Goal: Entertainment & Leisure: Consume media (video, audio)

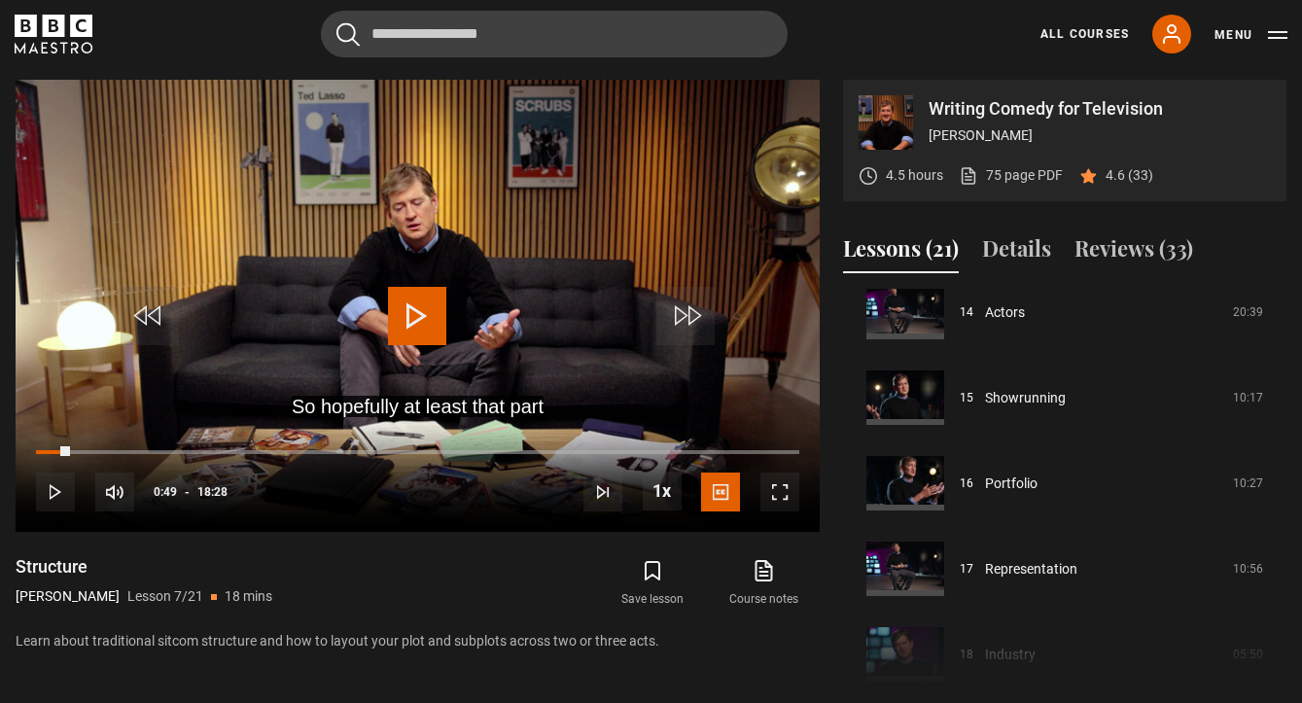
scroll to position [779, 0]
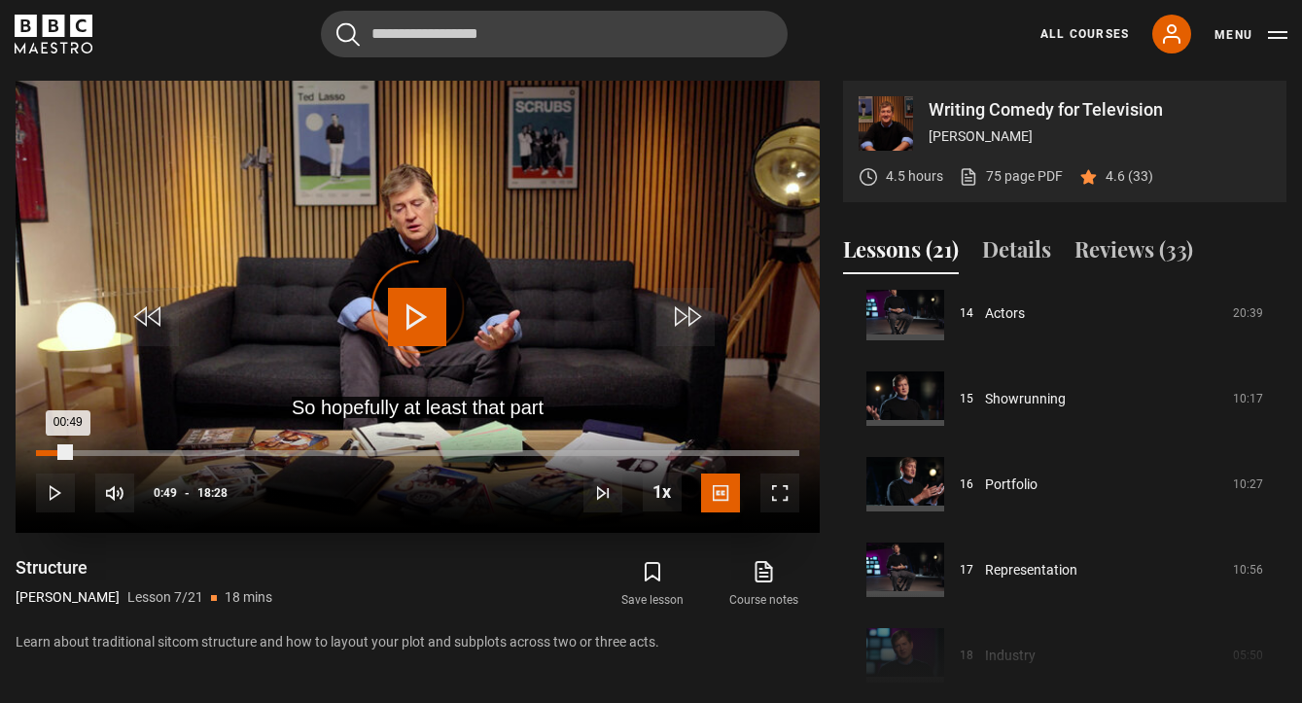
click at [45, 452] on div "00:12" at bounding box center [46, 453] width 3 height 6
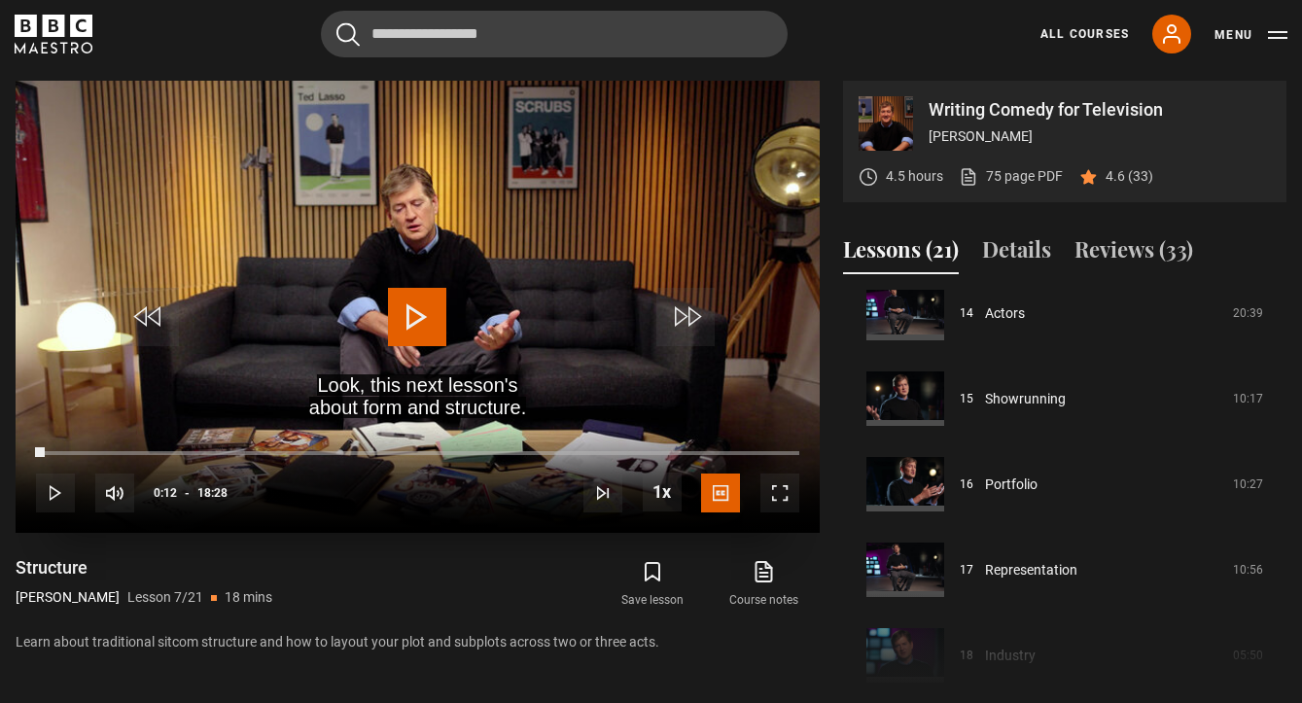
click at [440, 321] on span "Video Player" at bounding box center [417, 317] width 58 height 58
click at [779, 484] on span "Video Player" at bounding box center [780, 493] width 39 height 39
click at [784, 490] on span "Video Player" at bounding box center [780, 493] width 39 height 39
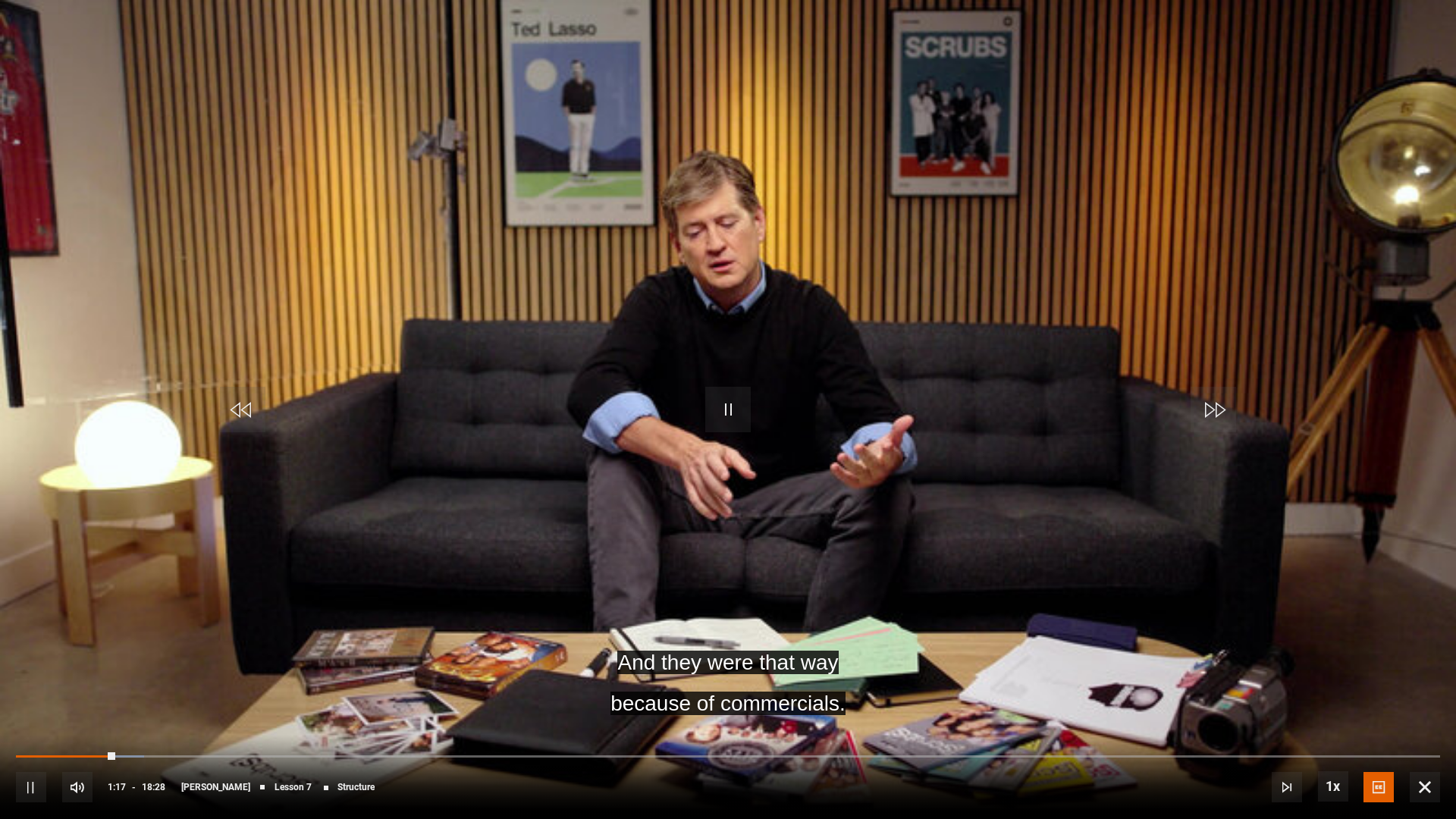
click at [736, 410] on span "Video Player" at bounding box center [728, 410] width 45 height 45
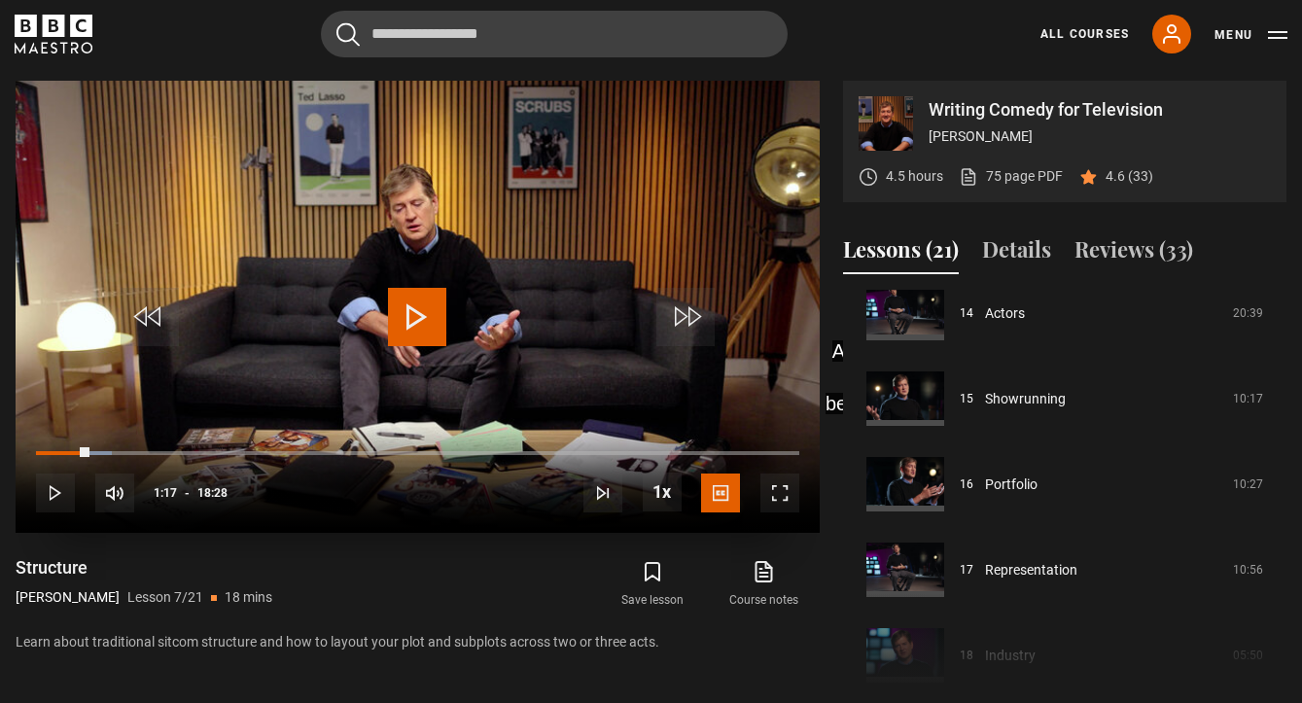
click at [398, 317] on span "Video Player" at bounding box center [417, 317] width 58 height 58
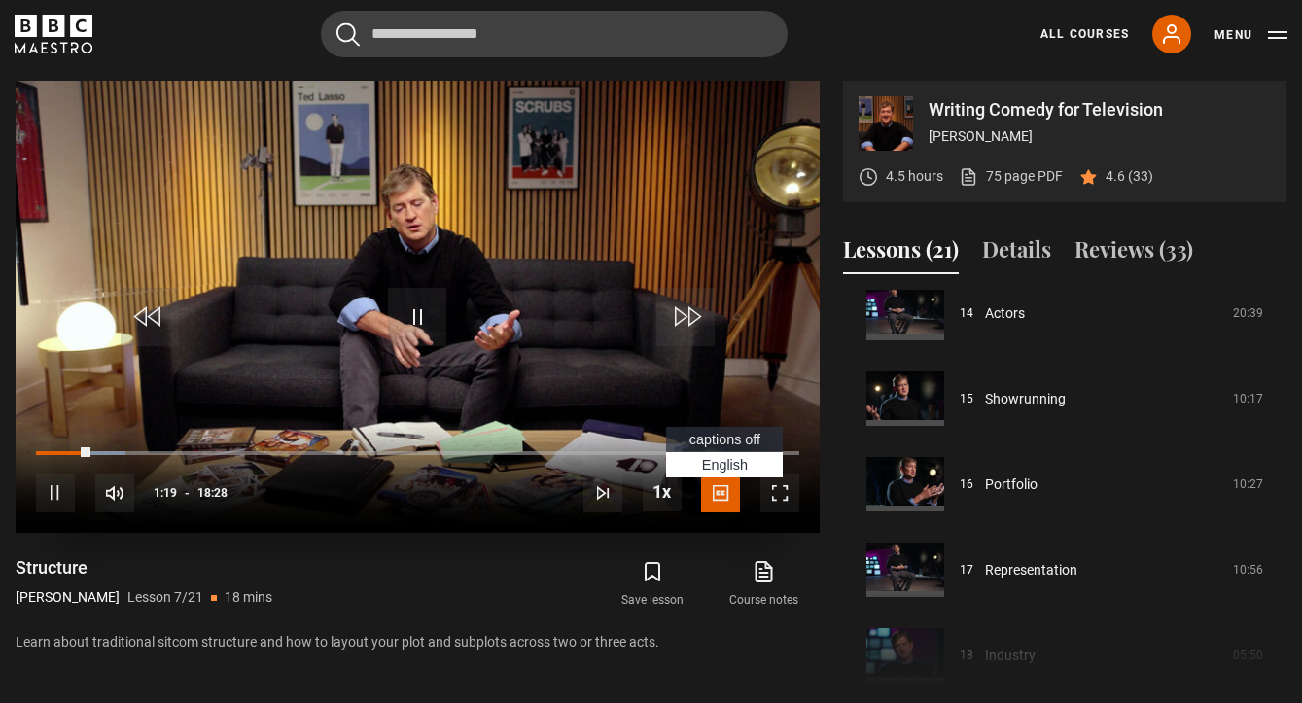
click at [717, 457] on span "English Captions" at bounding box center [725, 465] width 46 height 16
click at [781, 497] on span "Video Player" at bounding box center [780, 493] width 39 height 39
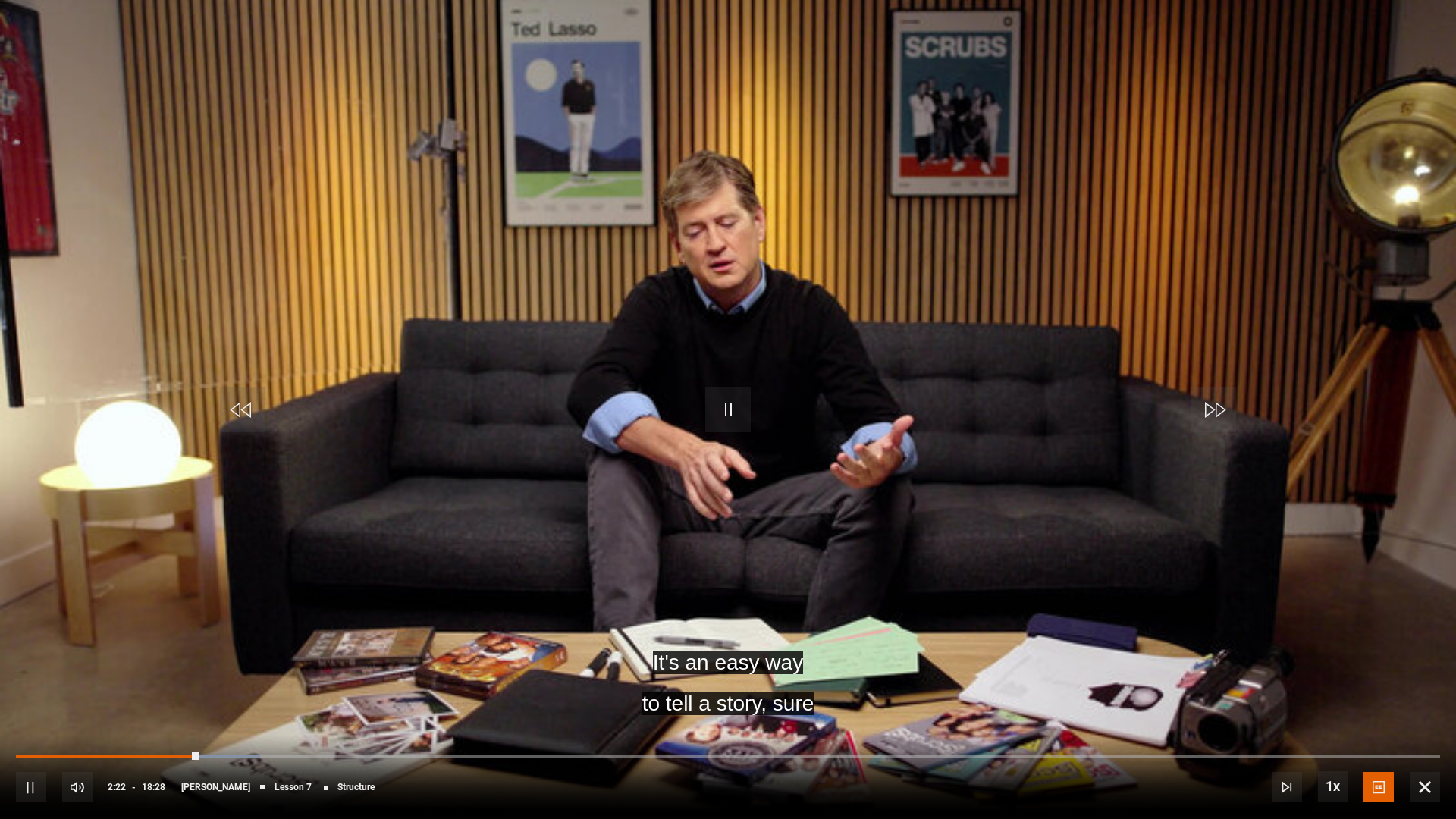
click at [167, 548] on div "10s Skip Back 10 seconds Pause 10s Skip Forward 10 seconds Loaded : 17.14% 01:5…" at bounding box center [728, 777] width 1456 height 84
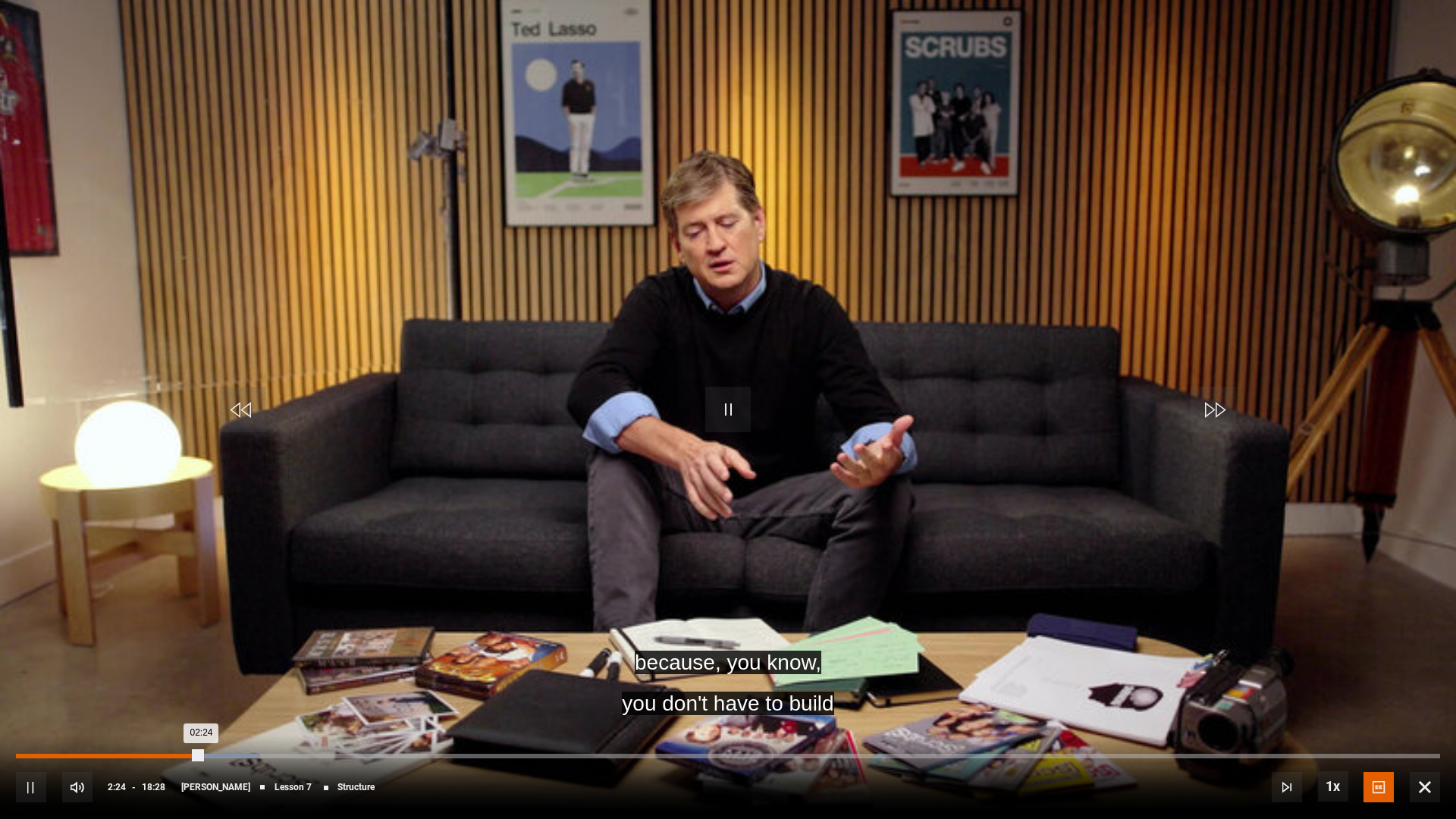
click at [160, 548] on div "01:52" at bounding box center [161, 757] width 2 height 5
click at [190, 548] on div "02:15" at bounding box center [190, 757] width 2 height 5
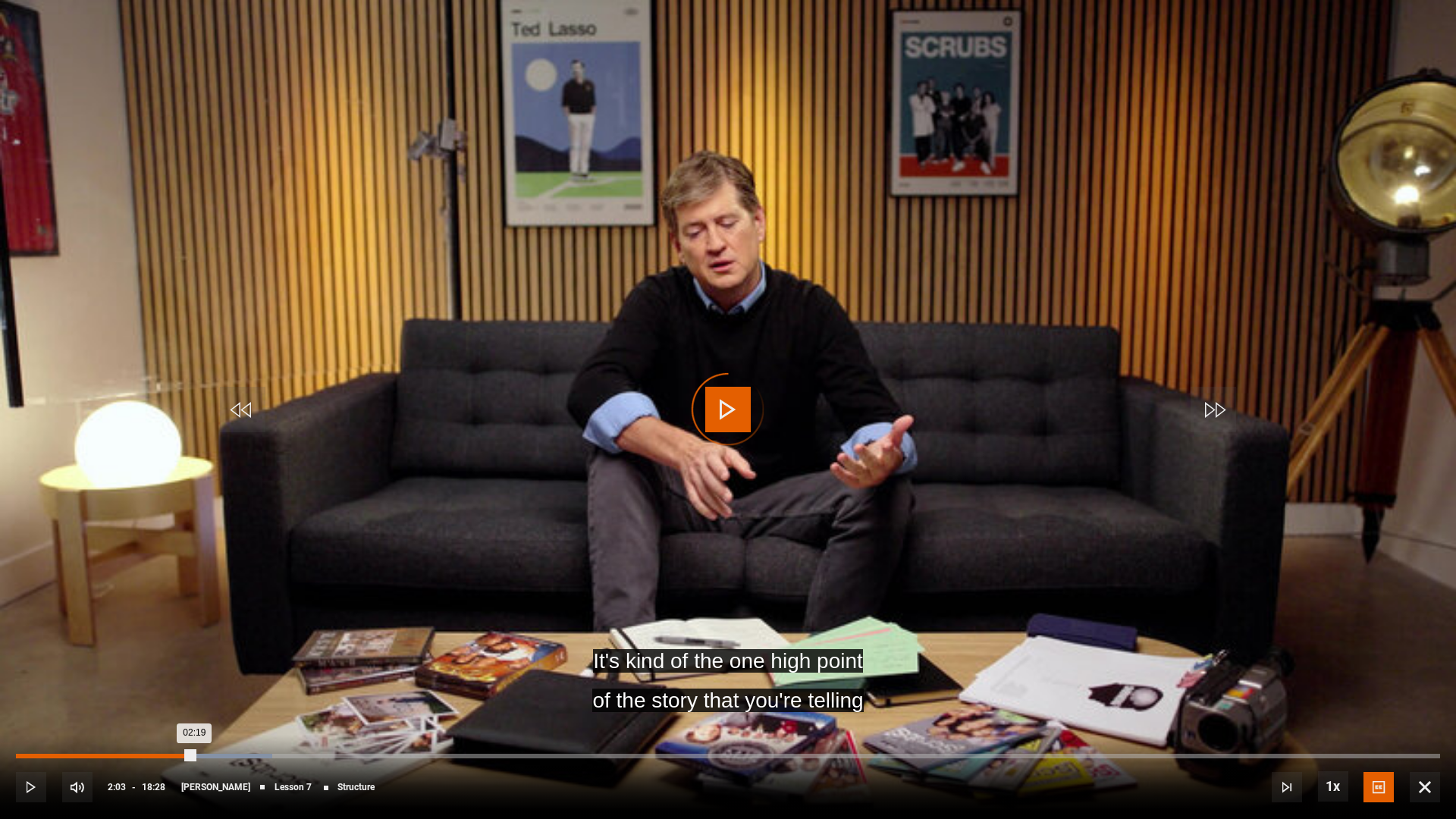
click at [175, 548] on div "02:03" at bounding box center [175, 757] width 2 height 5
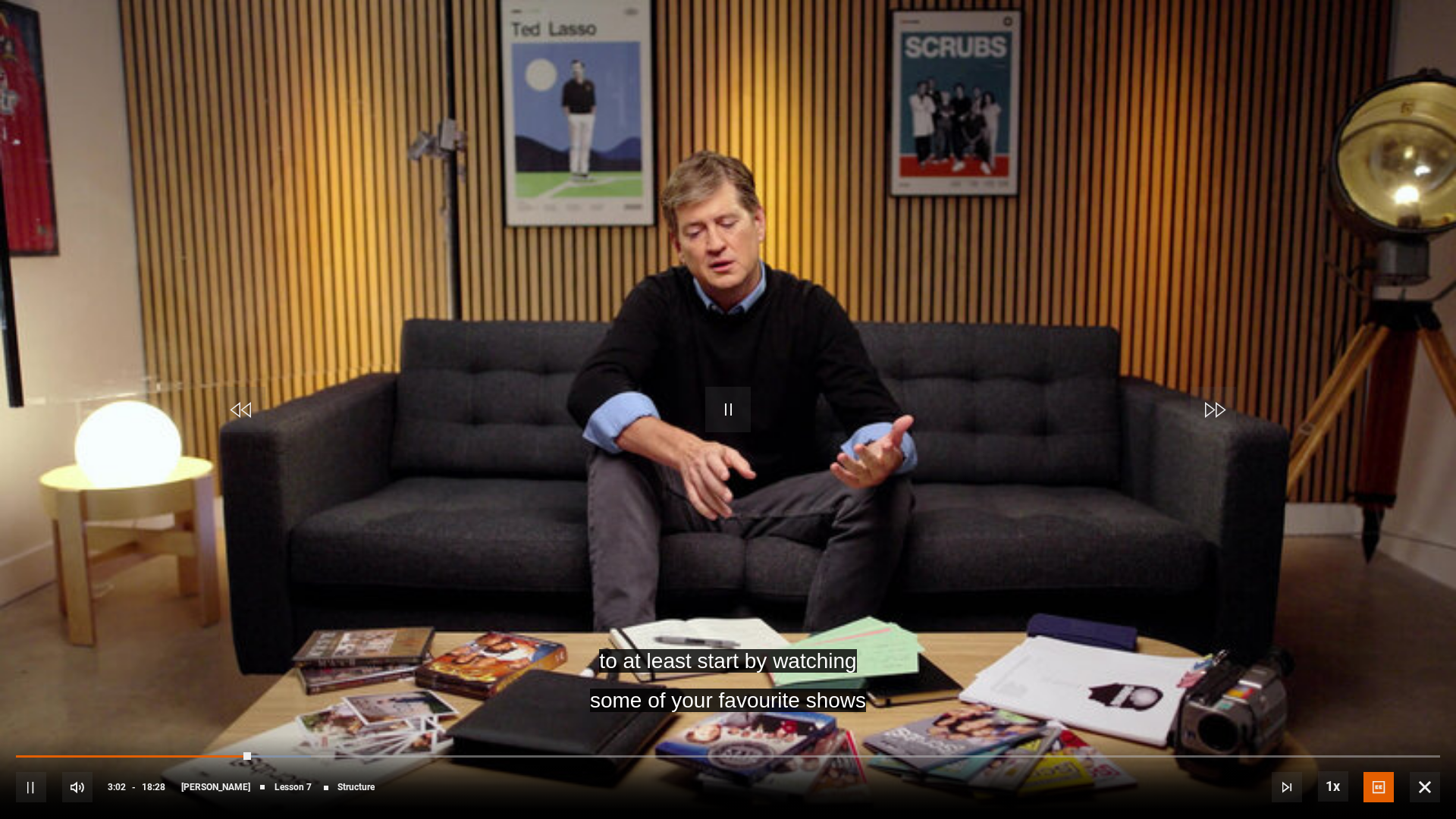
click at [731, 406] on span "Video Player" at bounding box center [728, 410] width 45 height 45
click at [236, 548] on div "Loaded : 20.73% 02:50 03:03" at bounding box center [728, 757] width 1424 height 5
click at [737, 397] on span "Video Player" at bounding box center [728, 410] width 45 height 45
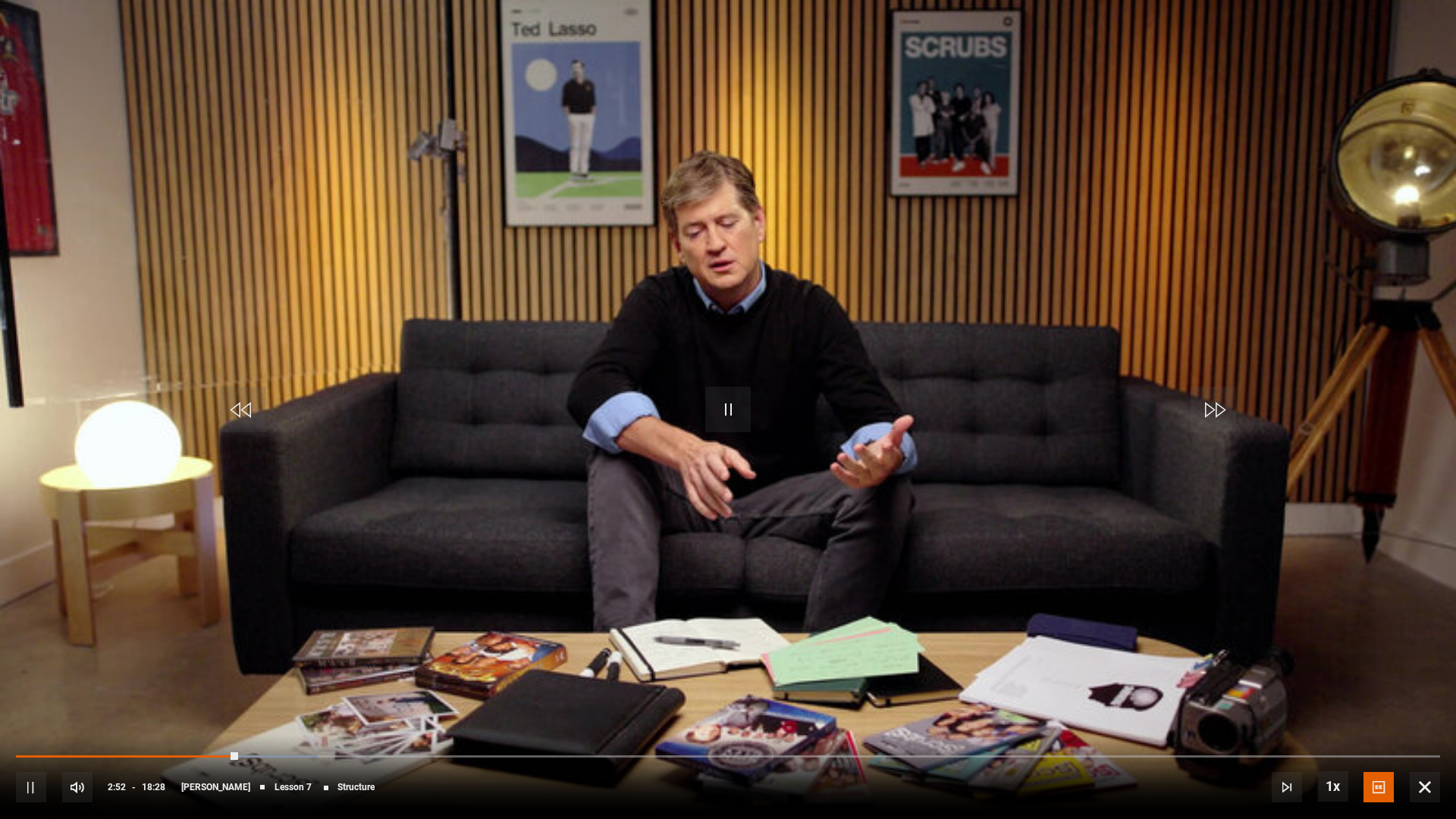
click at [714, 413] on span "Video Player" at bounding box center [728, 410] width 45 height 45
click at [739, 401] on span "Video Player" at bounding box center [728, 410] width 45 height 45
click at [295, 548] on div "10s Skip Back 10 seconds Pause 10s Skip Forward 10 seconds Loaded : 25.69% 03:3…" at bounding box center [728, 777] width 1456 height 84
click at [295, 548] on div "Loaded : 25.69% 03:30 03:56" at bounding box center [728, 757] width 1424 height 5
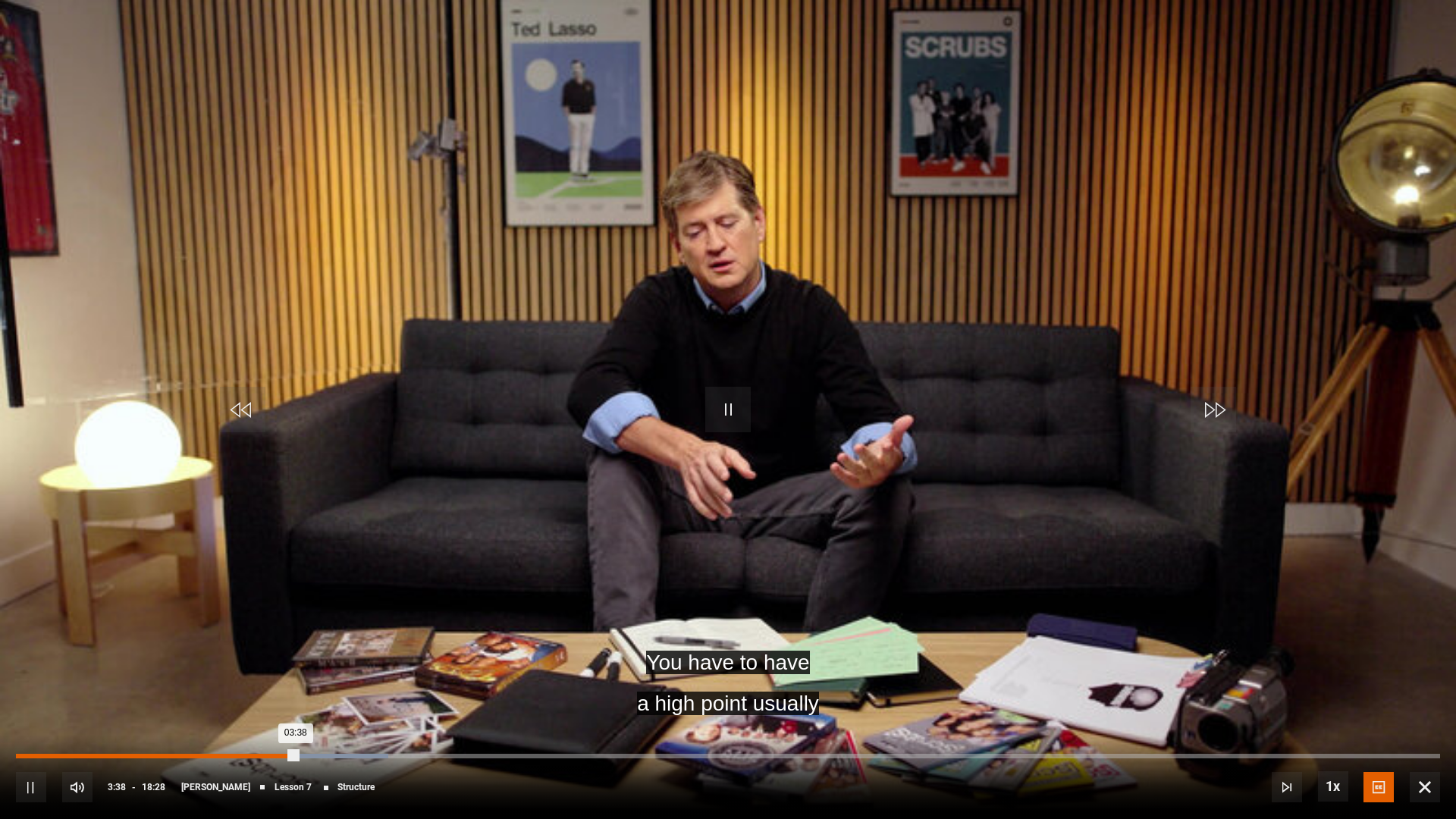
click at [275, 548] on div "03:21" at bounding box center [276, 757] width 2 height 5
click at [728, 412] on span "Video Player" at bounding box center [728, 410] width 45 height 45
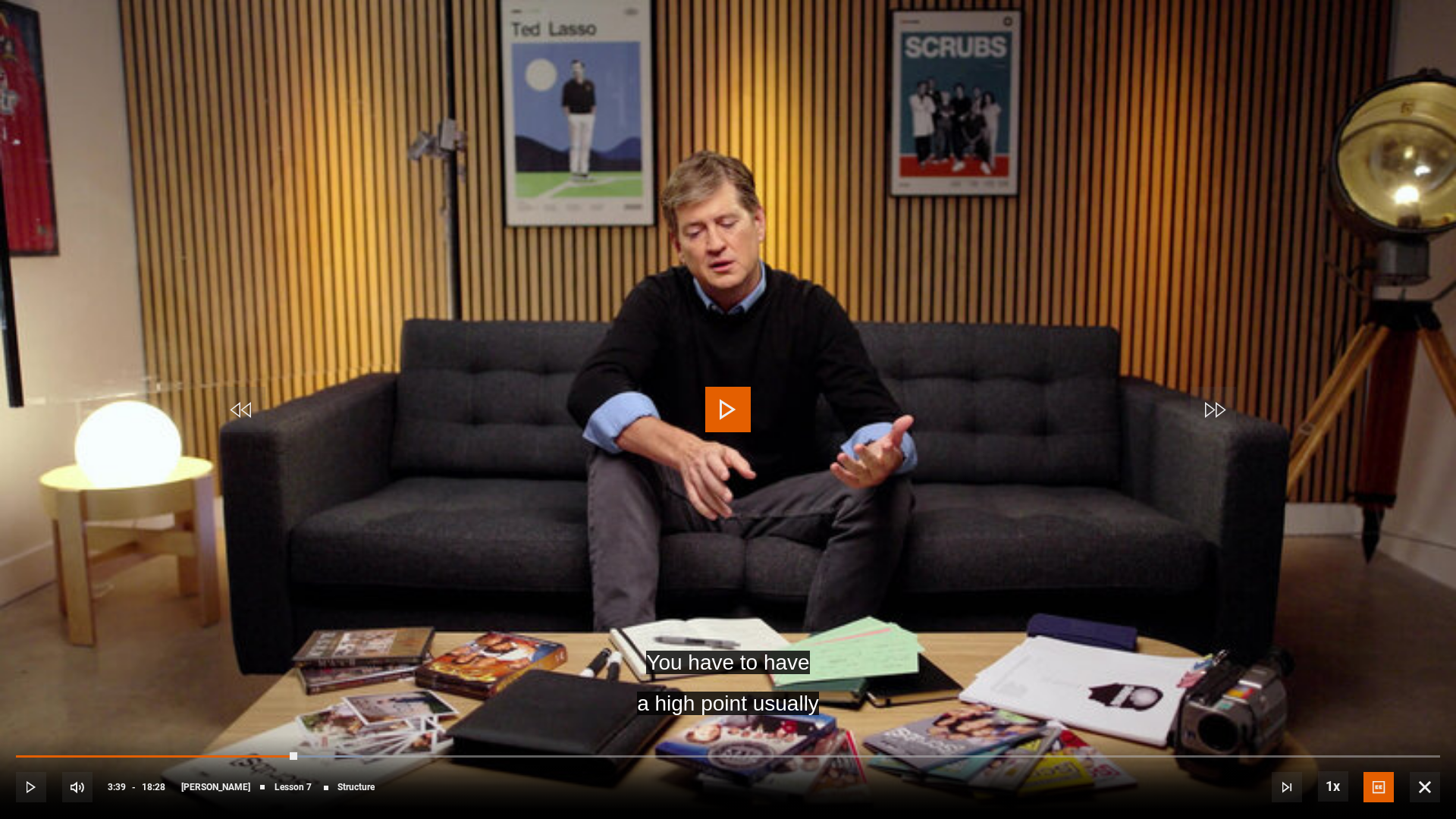
click at [728, 413] on span "Video Player" at bounding box center [728, 410] width 45 height 45
click at [297, 548] on div "Loaded : 25.71% 03:38 03:38" at bounding box center [728, 757] width 1424 height 5
click at [42, 548] on span "Video Player" at bounding box center [30, 787] width 30 height 30
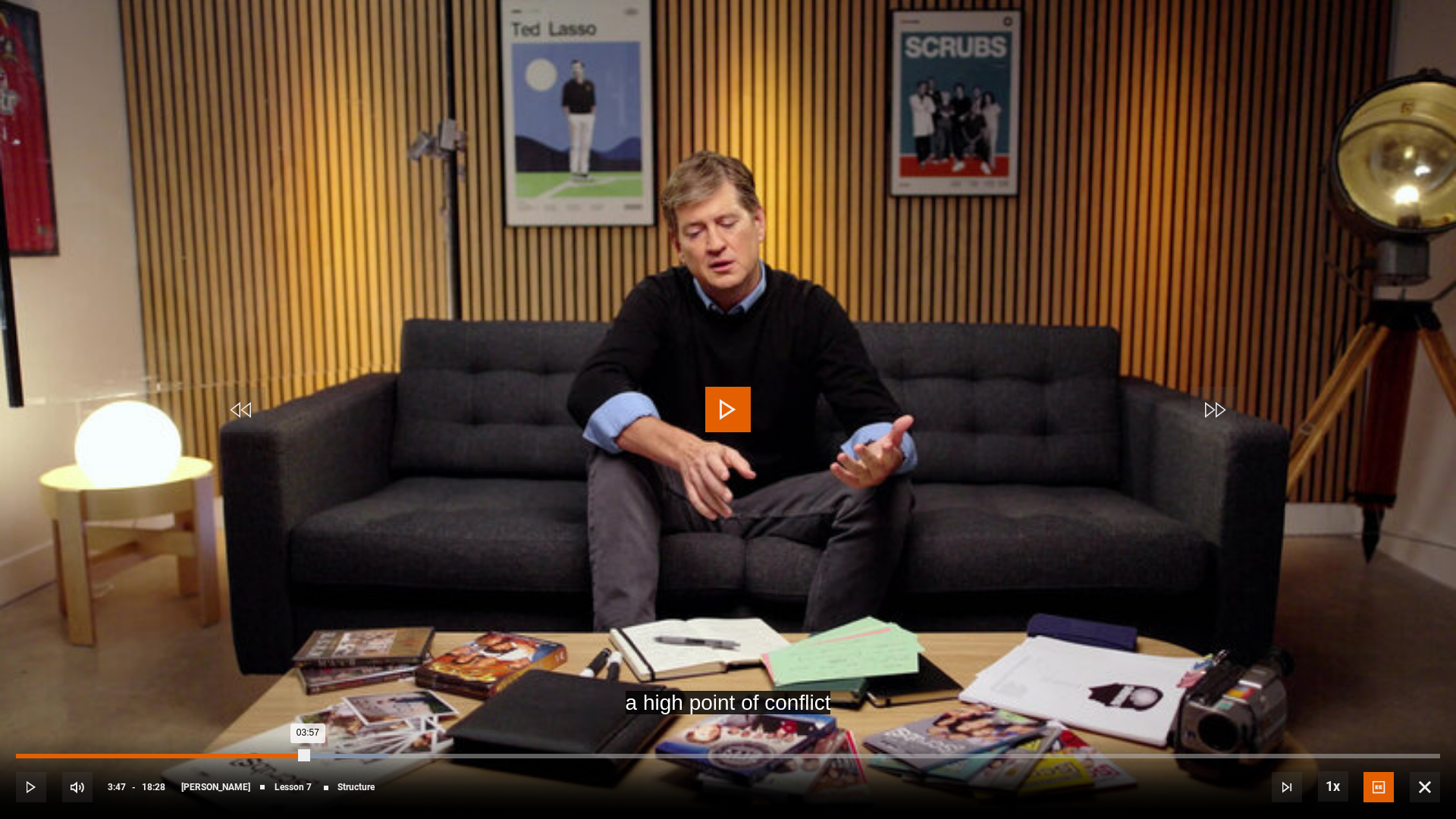
click at [308, 548] on div "Loaded : 26.16% 03:47 03:57" at bounding box center [728, 757] width 1424 height 5
click at [292, 548] on div "03:34" at bounding box center [292, 757] width 2 height 5
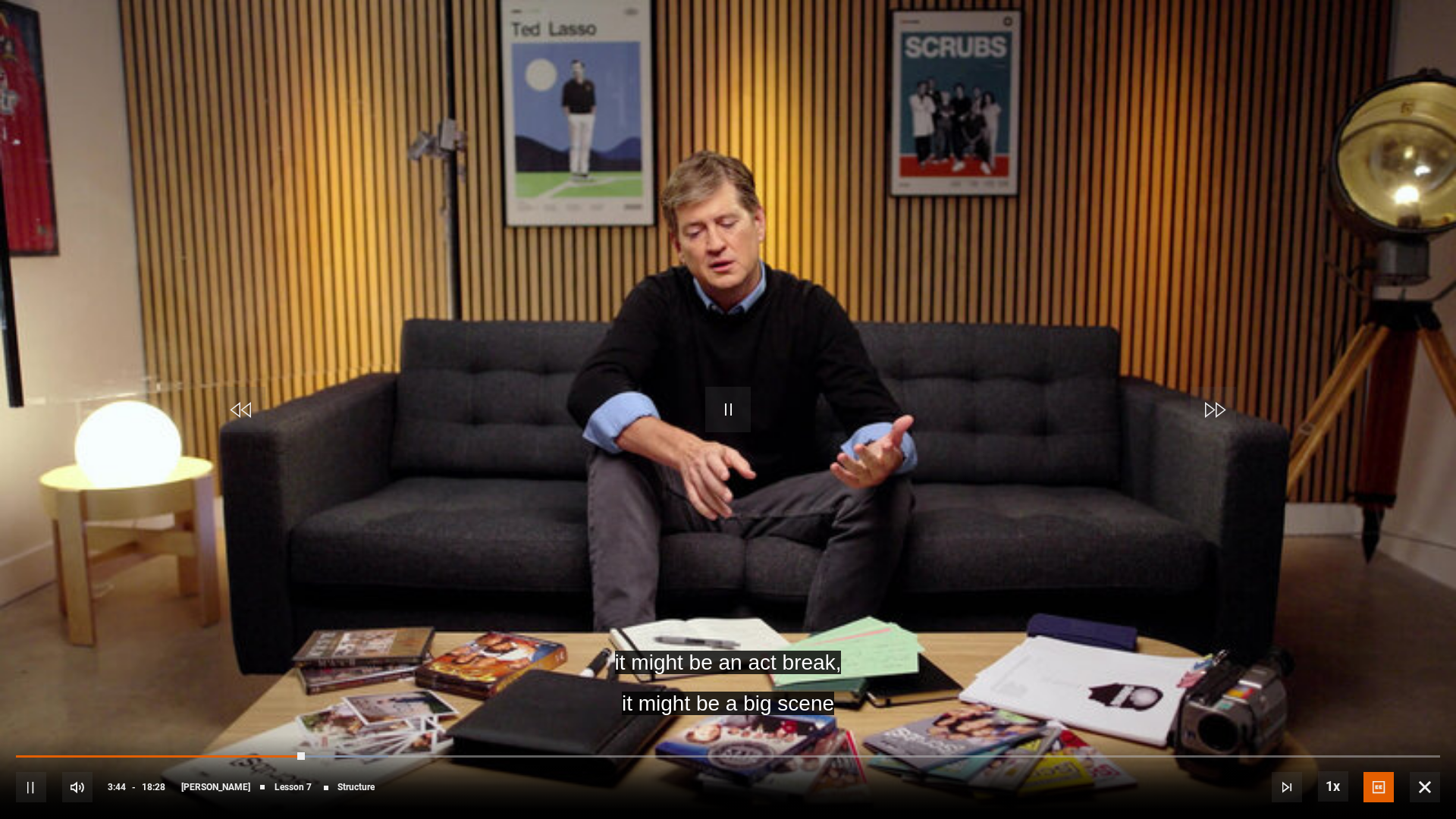
click at [722, 408] on span "Video Player" at bounding box center [728, 410] width 45 height 45
click at [719, 402] on span "Video Player" at bounding box center [728, 410] width 45 height 45
click at [719, 396] on span "Video Player" at bounding box center [728, 410] width 45 height 45
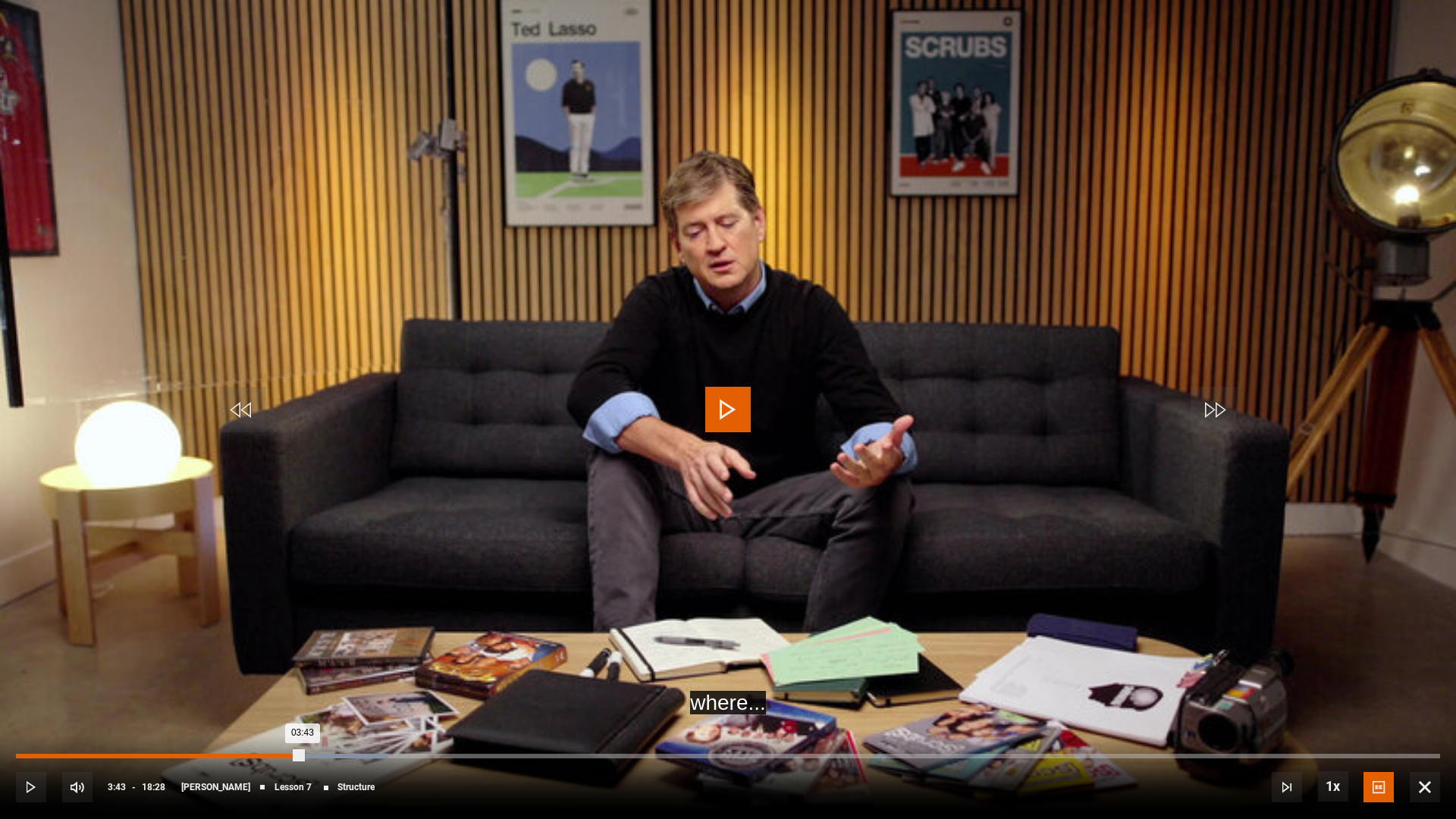
click at [303, 548] on div "Loaded : 26.16% 03:43 03:43" at bounding box center [728, 757] width 1424 height 5
click at [733, 413] on span "Video Player" at bounding box center [728, 410] width 45 height 45
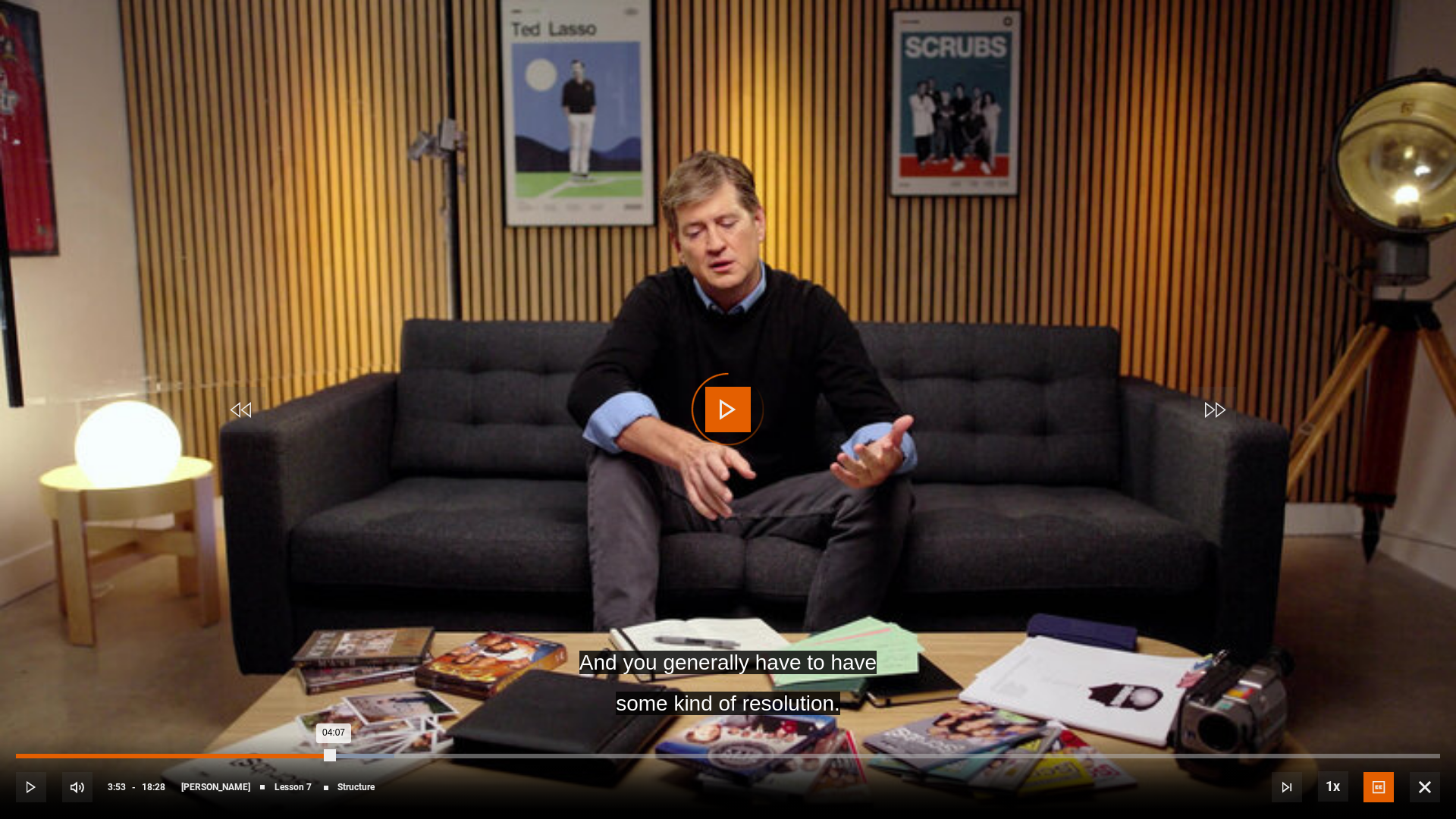
click at [317, 548] on div "03:53" at bounding box center [317, 757] width 2 height 5
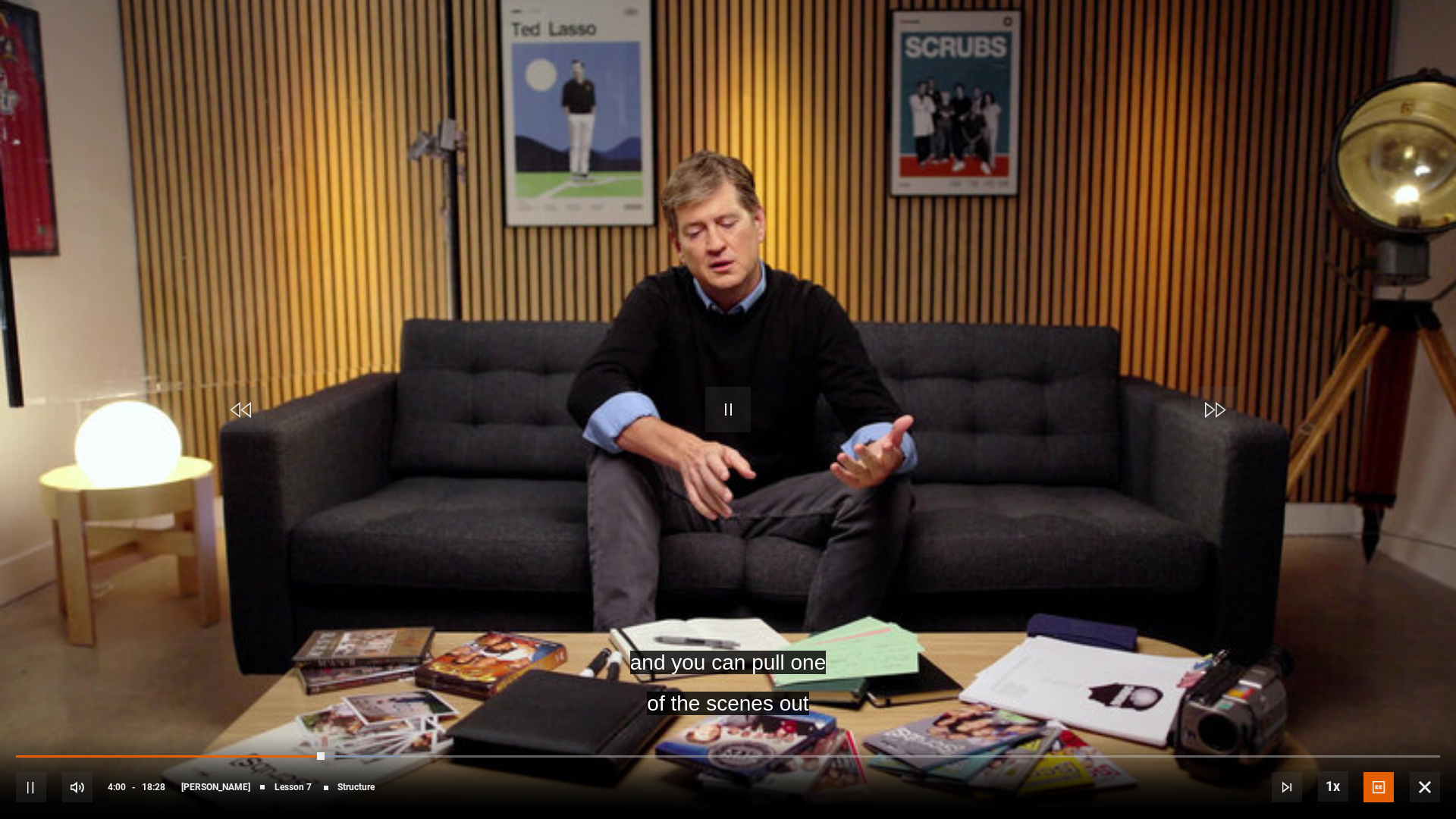
click at [732, 413] on span "Video Player" at bounding box center [728, 410] width 45 height 45
click at [718, 403] on span "Video Player" at bounding box center [728, 410] width 45 height 45
click at [719, 403] on span "Video Player" at bounding box center [728, 410] width 45 height 45
click at [720, 402] on span "Video Player" at bounding box center [728, 410] width 45 height 45
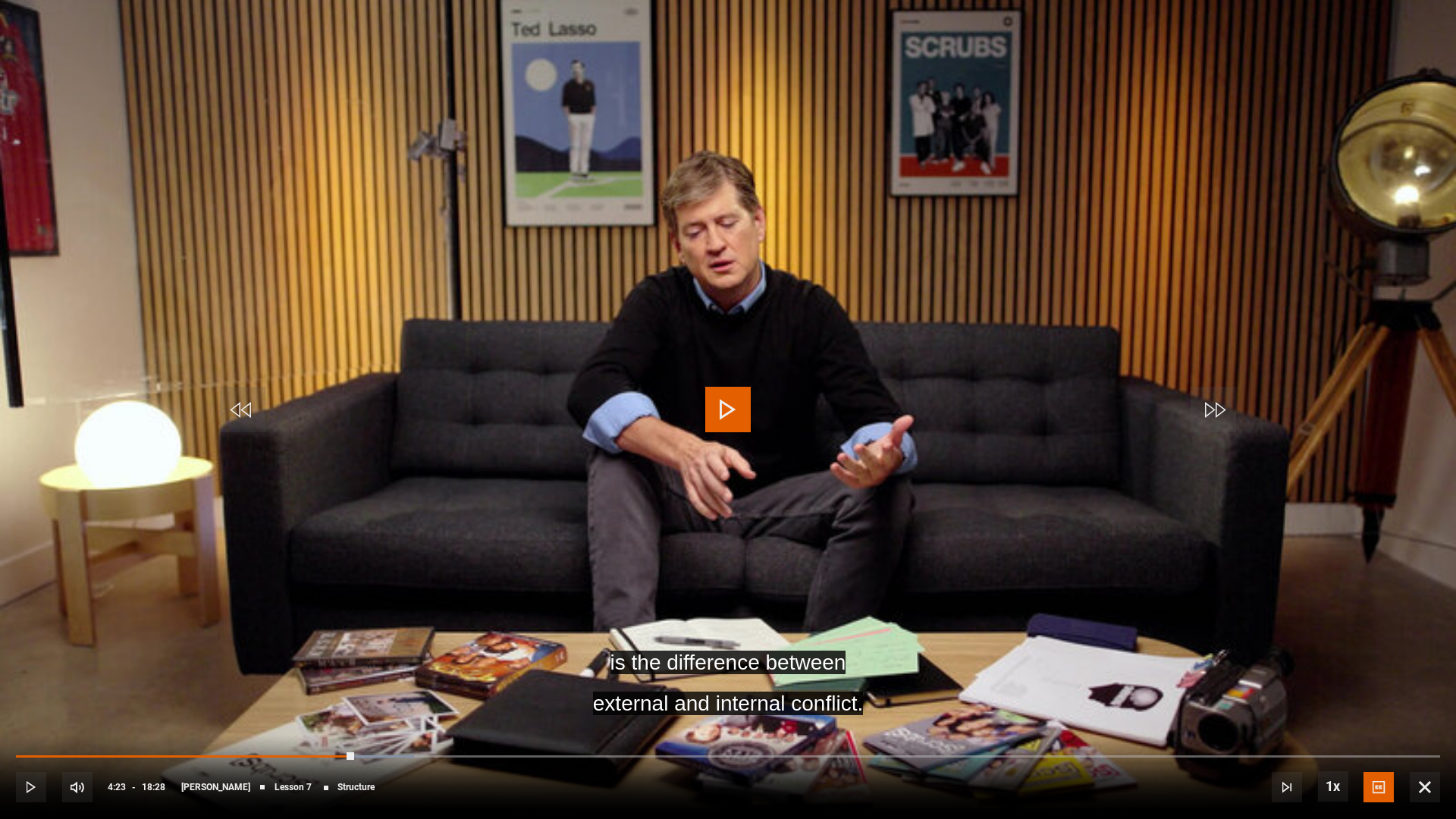
click at [720, 402] on span "Video Player" at bounding box center [728, 410] width 45 height 45
click at [724, 409] on span "Video Player" at bounding box center [728, 410] width 45 height 45
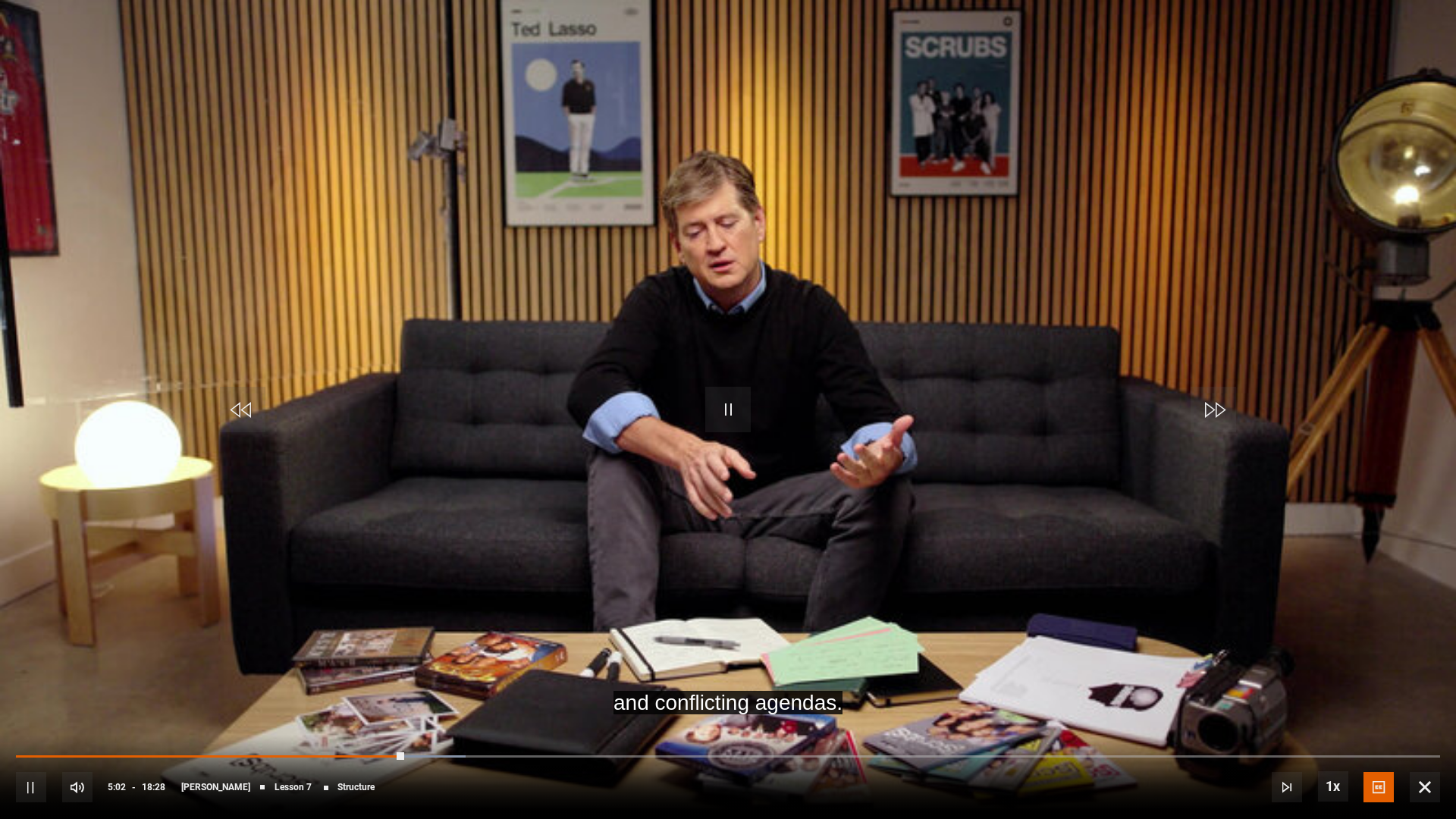
click at [728, 412] on span "Video Player" at bounding box center [728, 410] width 45 height 45
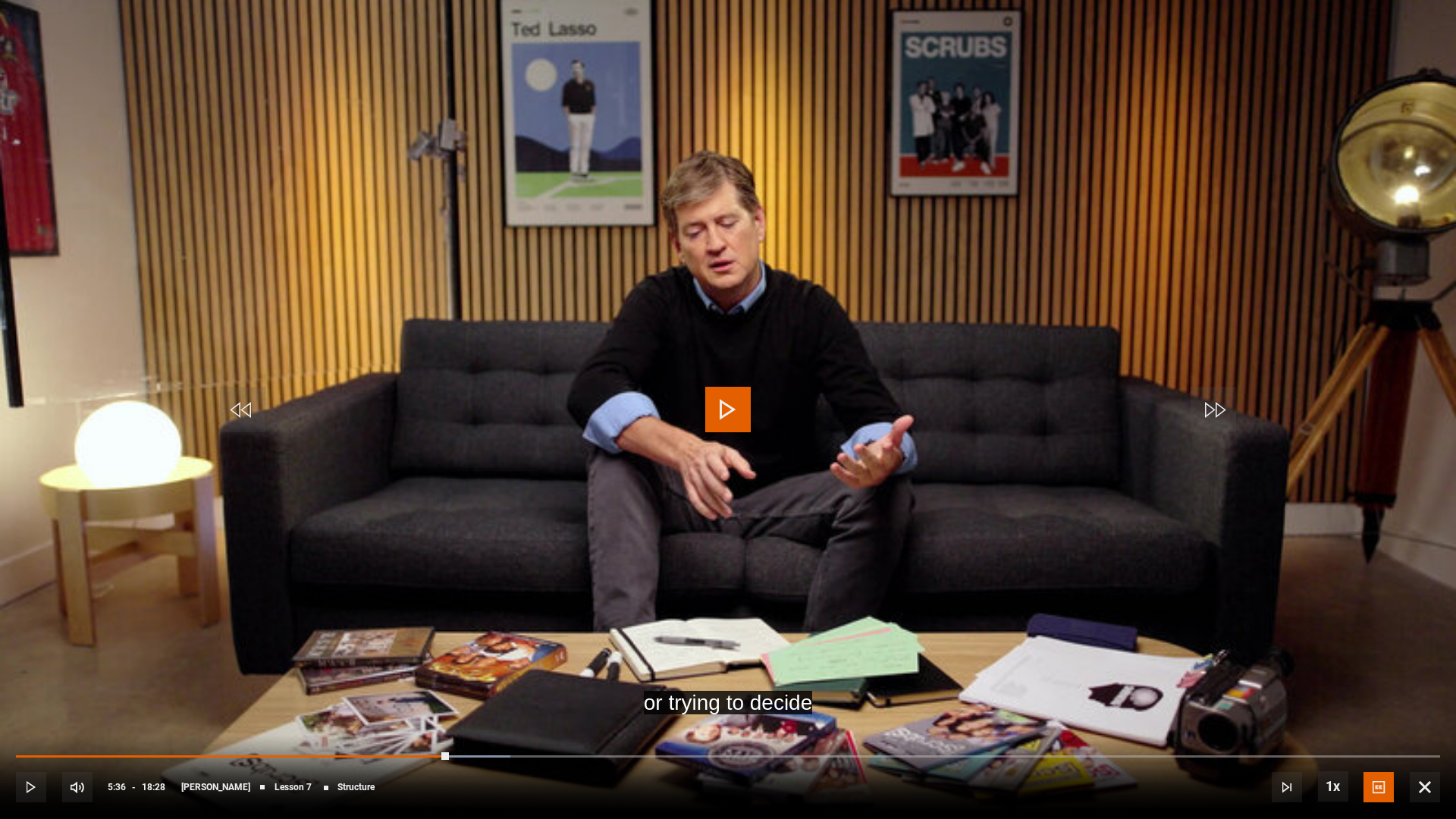
click at [728, 412] on span "Video Player" at bounding box center [728, 410] width 45 height 45
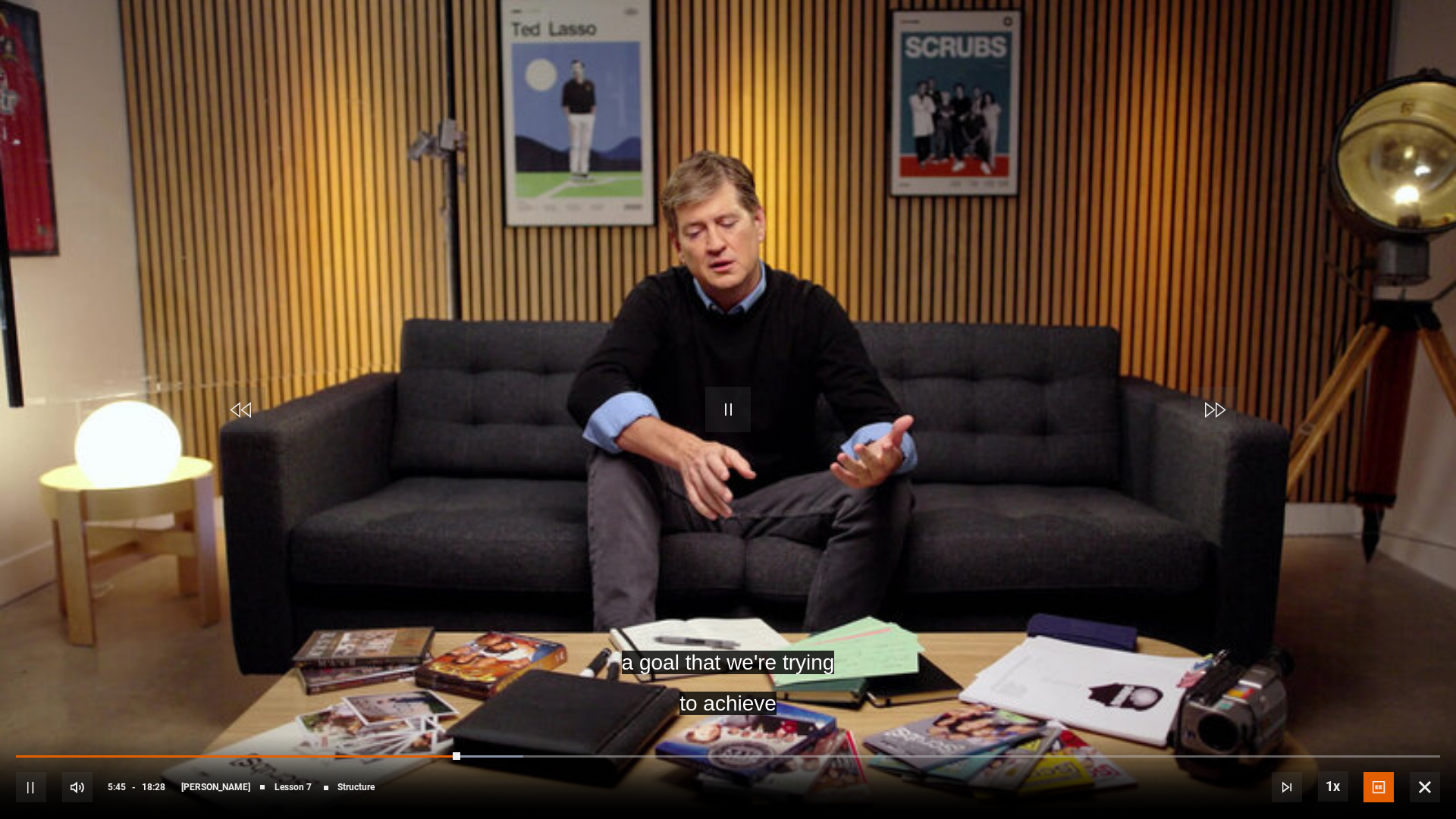
click at [728, 413] on span "Video Player" at bounding box center [728, 410] width 45 height 45
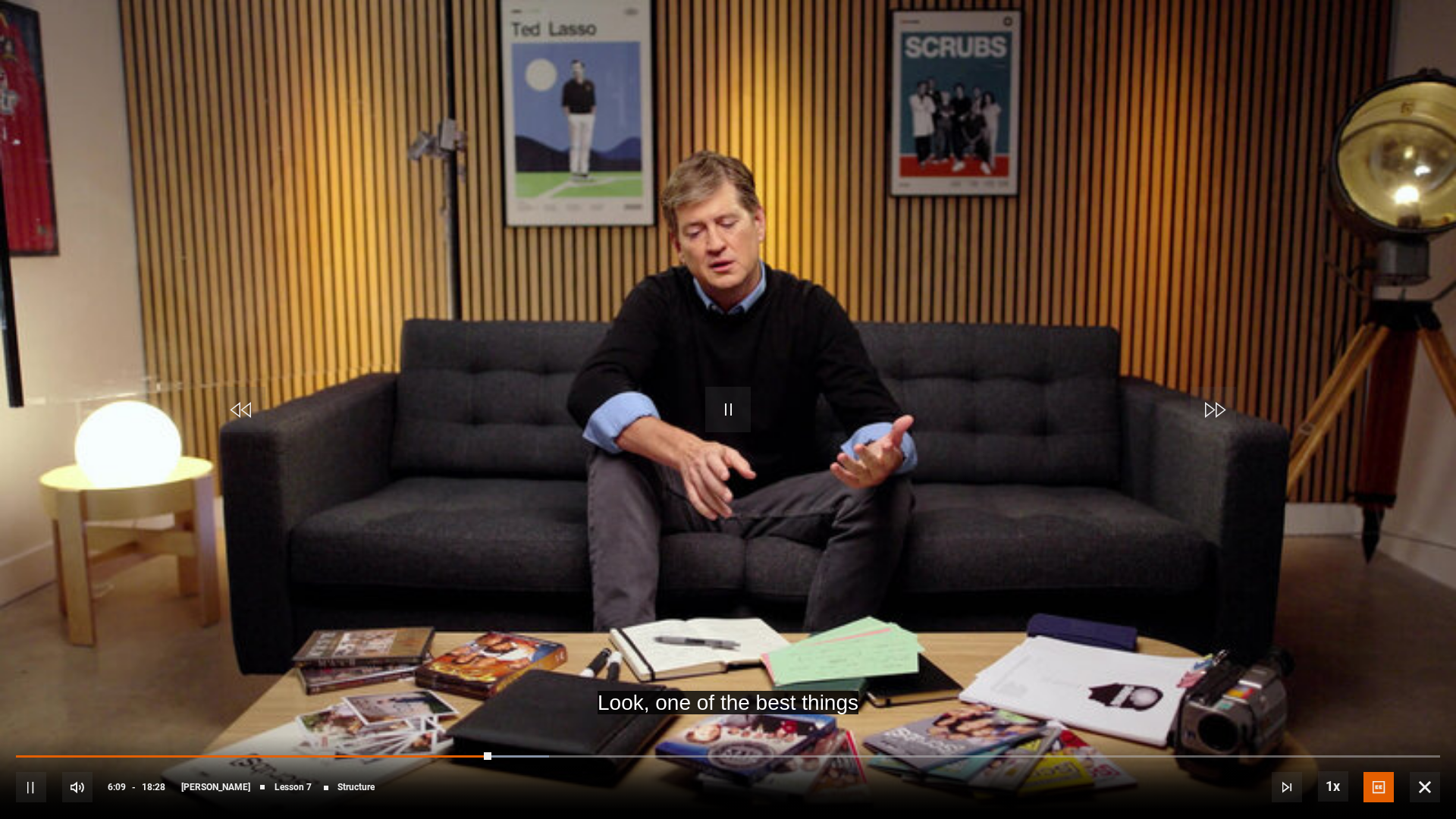
click at [476, 548] on div "10s Skip Back 10 seconds Pause 10s Skip Forward 10 seconds Loaded : 37.45% 03:5…" at bounding box center [728, 777] width 1456 height 84
click at [478, 548] on div "Loaded : 37.89% 05:58 06:10" at bounding box center [728, 757] width 1424 height 5
click at [731, 420] on span "Video Player" at bounding box center [728, 410] width 45 height 45
